Goal: Find specific page/section: Find specific page/section

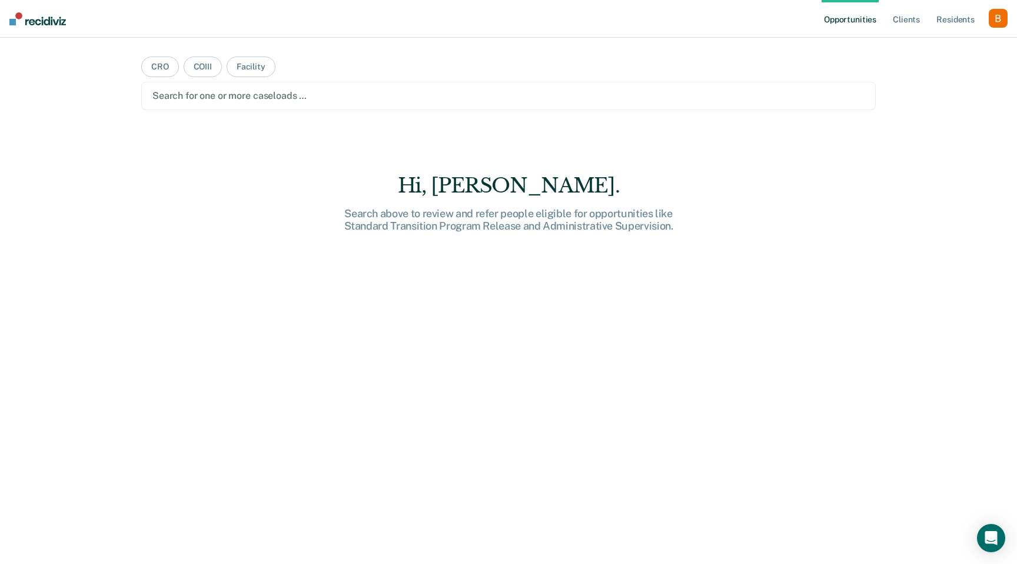
click at [995, 20] on div "button" at bounding box center [997, 18] width 19 height 19
click at [934, 45] on link "Profile" at bounding box center [950, 48] width 95 height 10
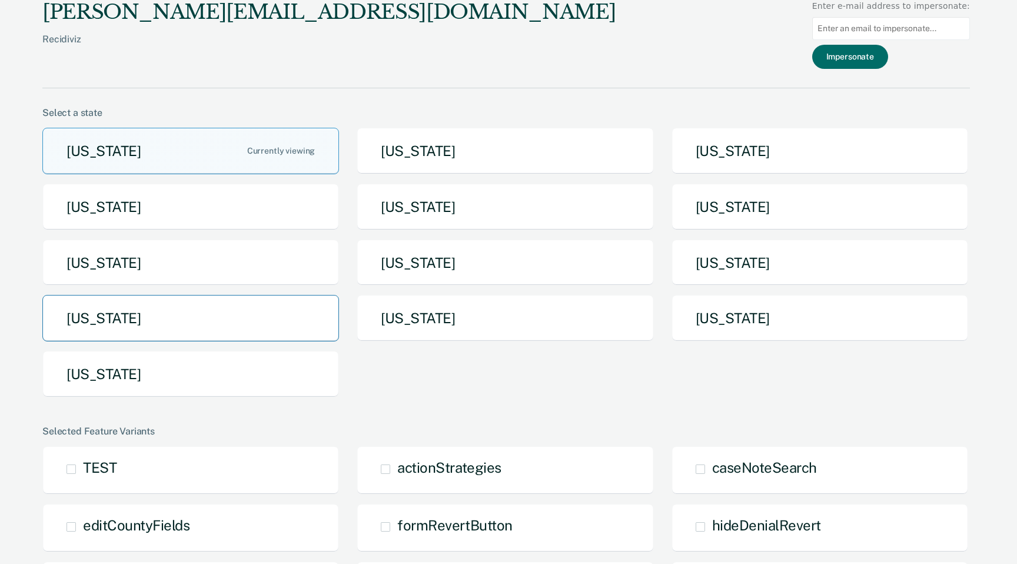
click at [297, 307] on button "[US_STATE]" at bounding box center [190, 318] width 297 height 46
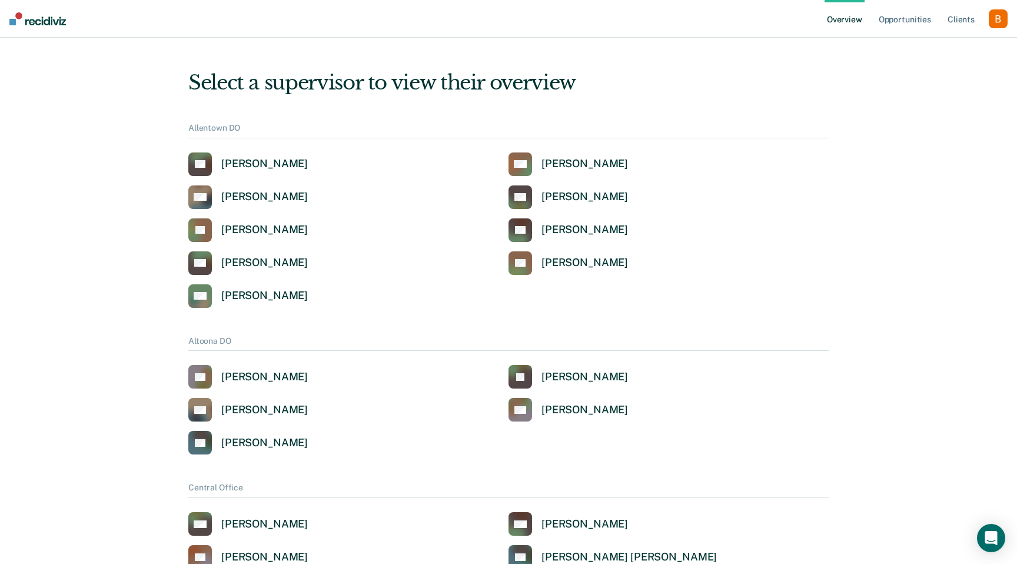
click at [981, 21] on ul "Overview Opportunities Client s" at bounding box center [906, 19] width 164 height 38
click at [957, 15] on link "Client s" at bounding box center [961, 19] width 32 height 38
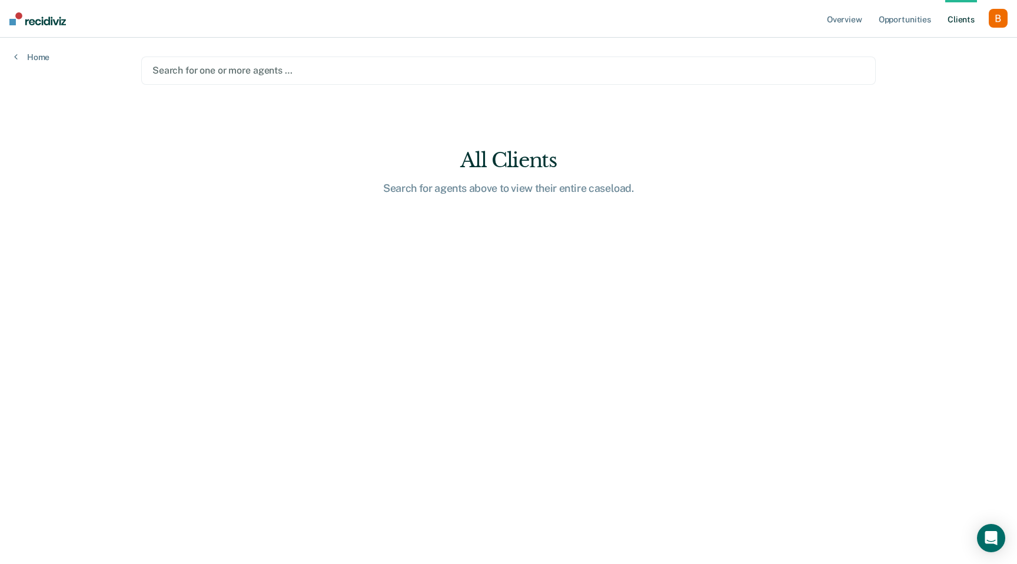
click at [461, 81] on div "Search for one or more agents …" at bounding box center [508, 70] width 734 height 28
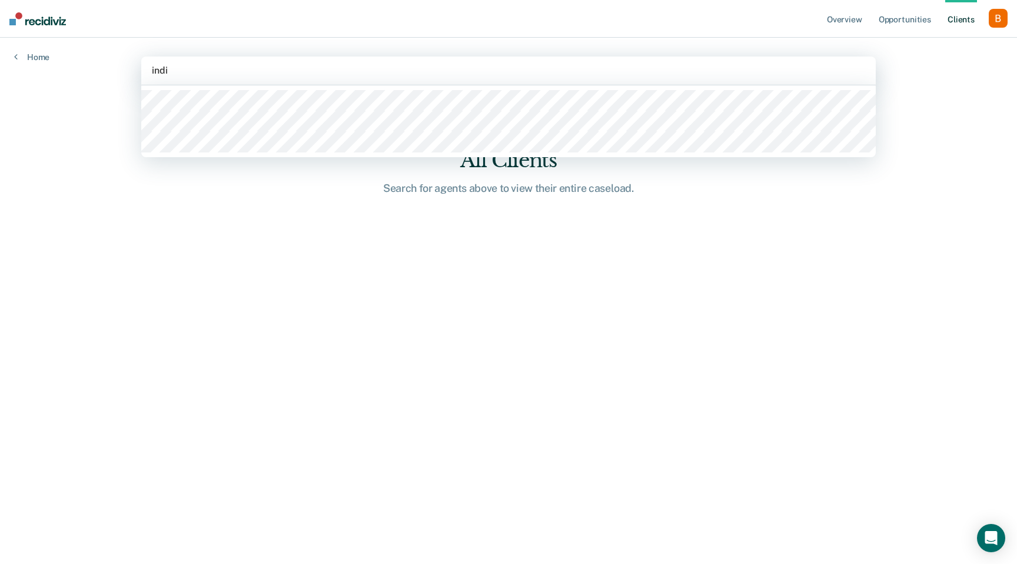
type input "india"
